Goal: Transaction & Acquisition: Purchase product/service

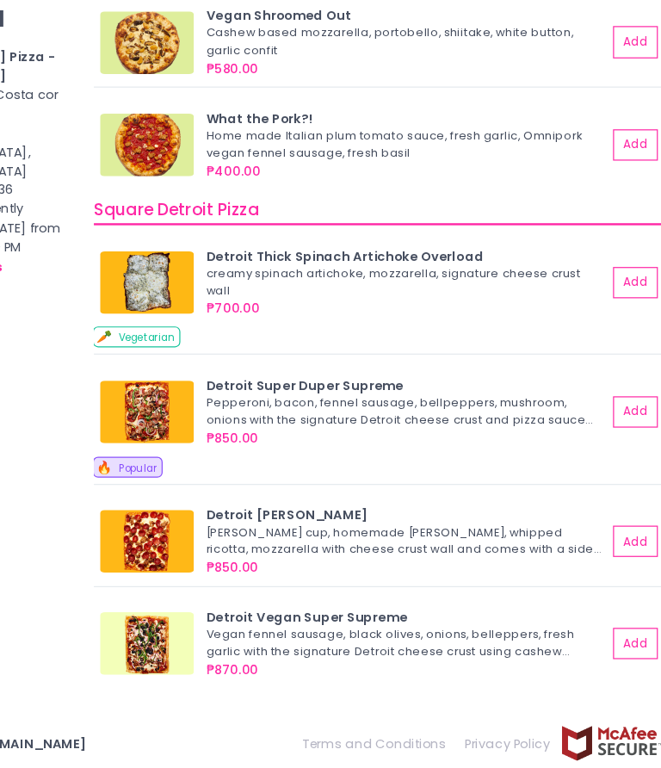
scroll to position [1382, 0]
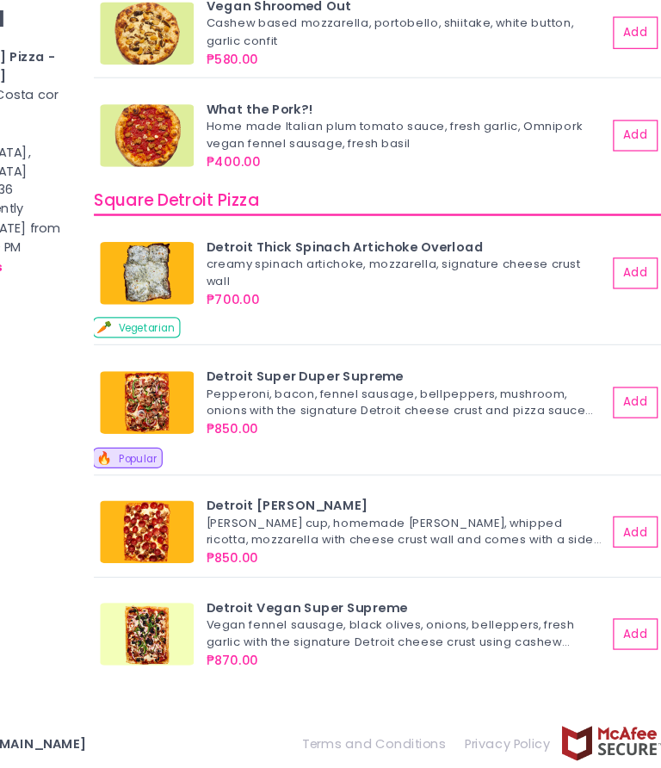
click at [183, 435] on img at bounding box center [221, 461] width 77 height 52
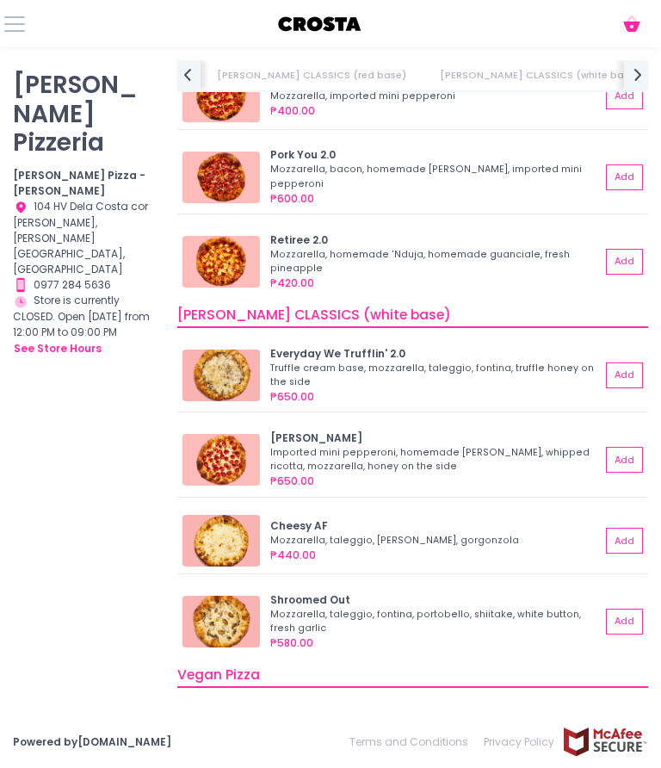
scroll to position [640, 0]
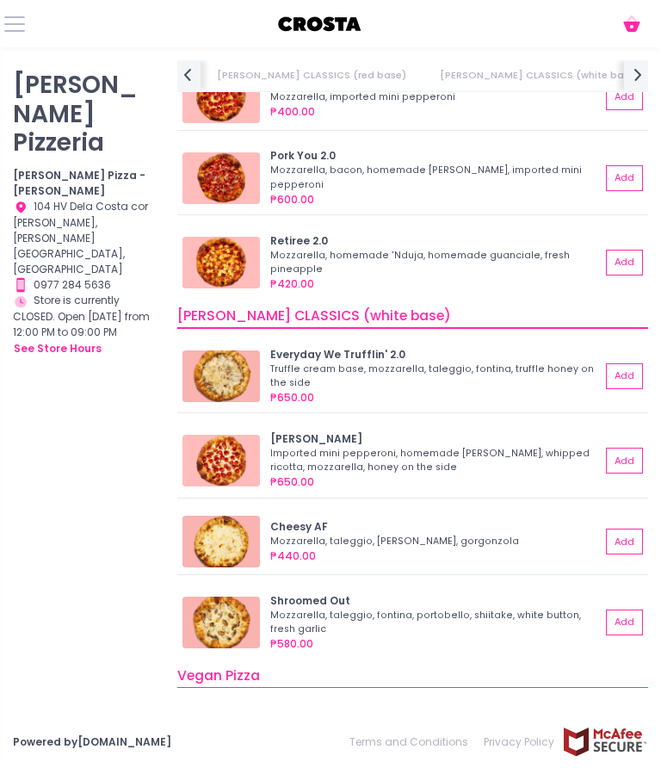
click at [246, 359] on img at bounding box center [221, 376] width 77 height 52
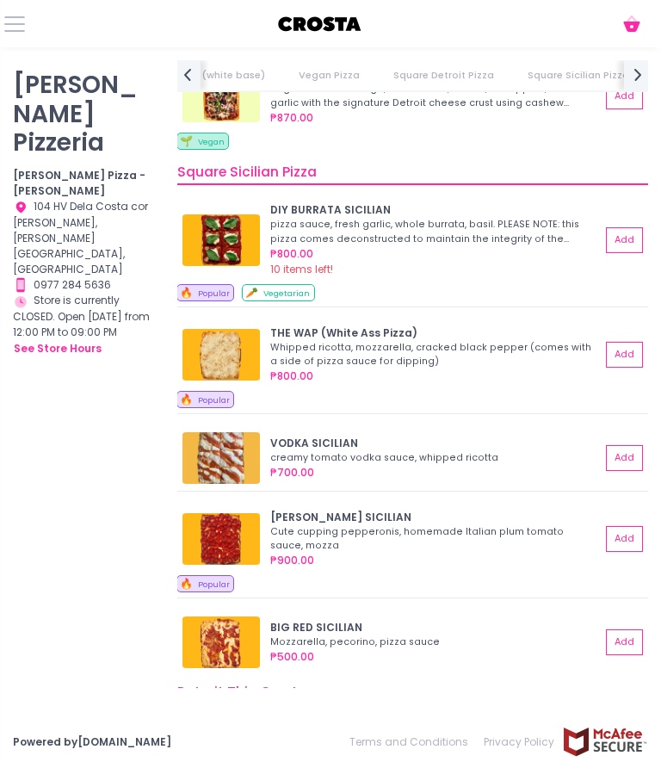
scroll to position [1934, 0]
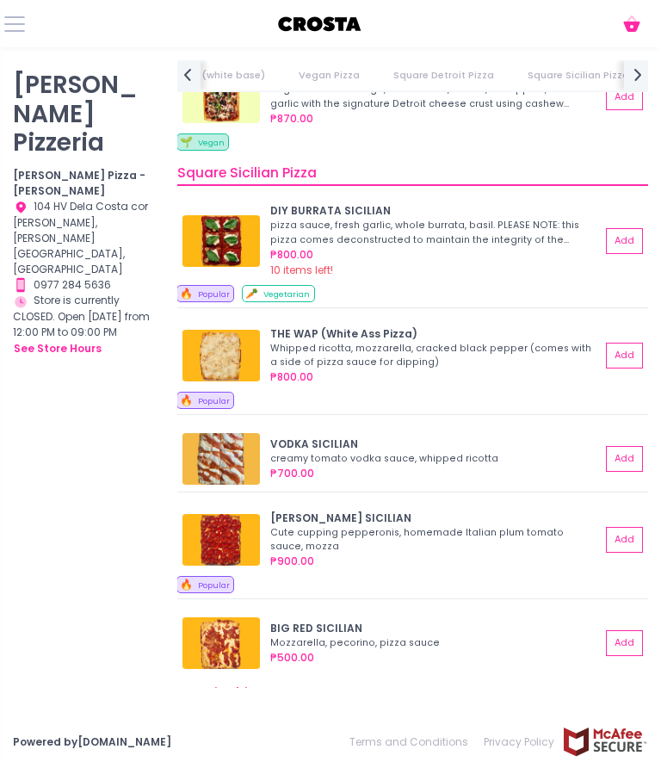
click at [228, 460] on img at bounding box center [221, 459] width 77 height 52
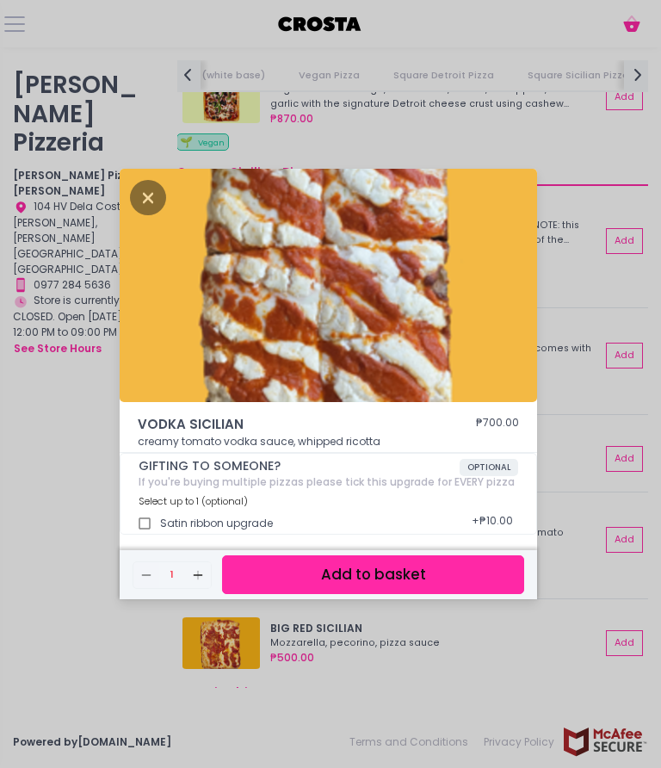
scroll to position [4, 0]
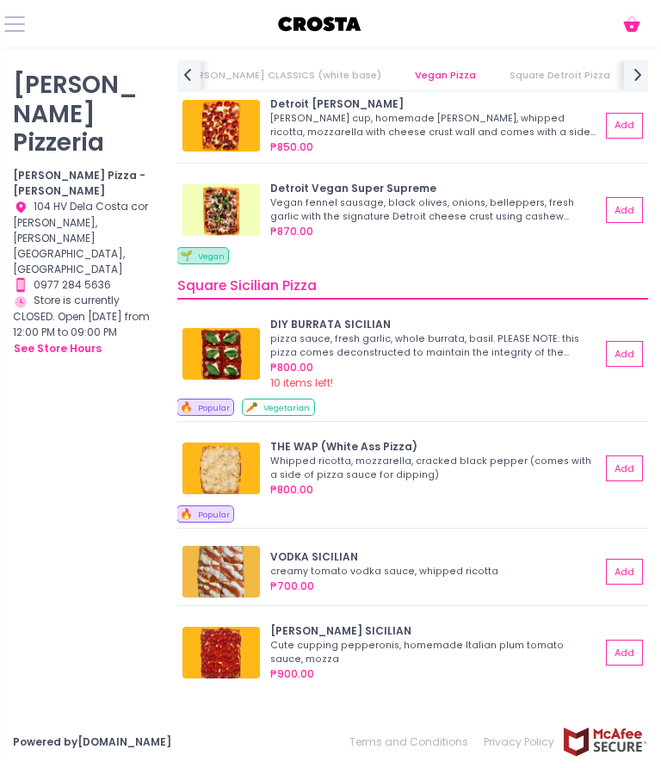
scroll to position [1826, 0]
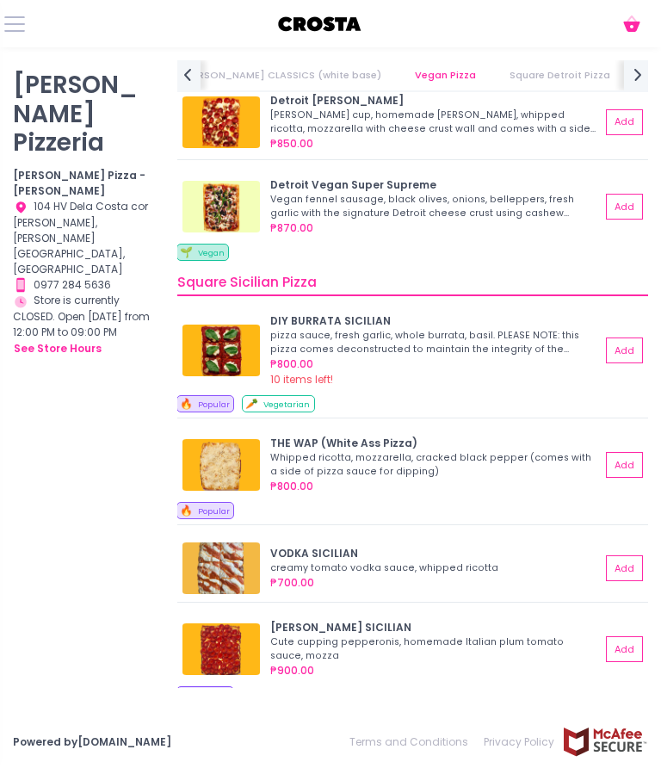
click at [237, 457] on img at bounding box center [221, 465] width 77 height 52
